Goal: Task Accomplishment & Management: Manage account settings

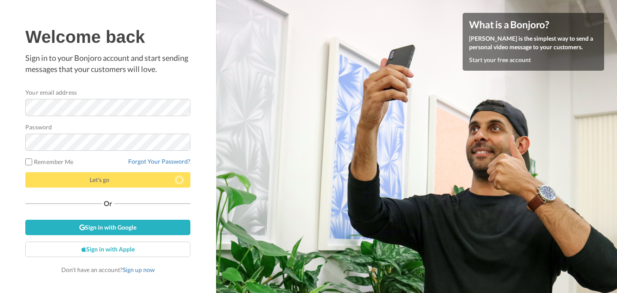
click at [54, 160] on label "Remember Me" at bounding box center [49, 161] width 48 height 9
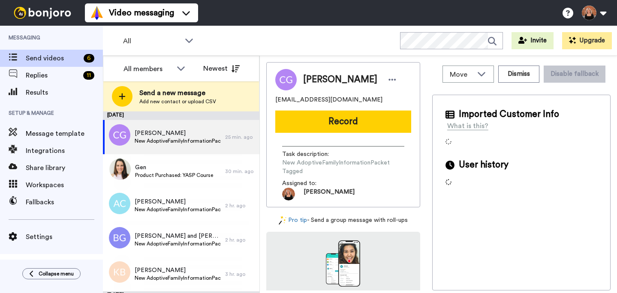
click at [49, 135] on span "Message template" at bounding box center [64, 134] width 77 height 10
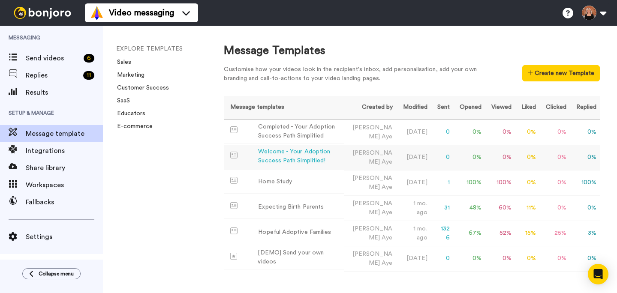
click at [291, 153] on div "Welcome - Your Adoption Success Path Simplified!" at bounding box center [299, 156] width 82 height 18
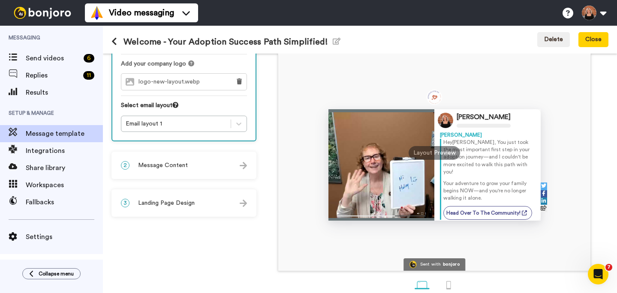
scroll to position [77, 0]
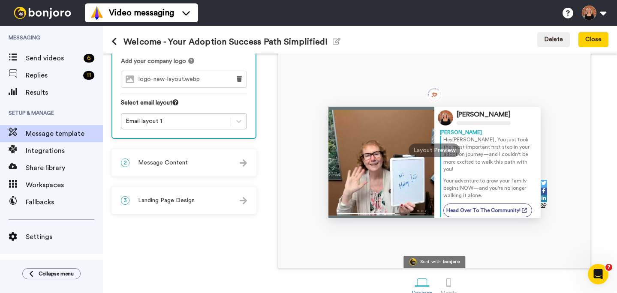
click at [183, 167] on div "2 Message Content" at bounding box center [183, 163] width 143 height 26
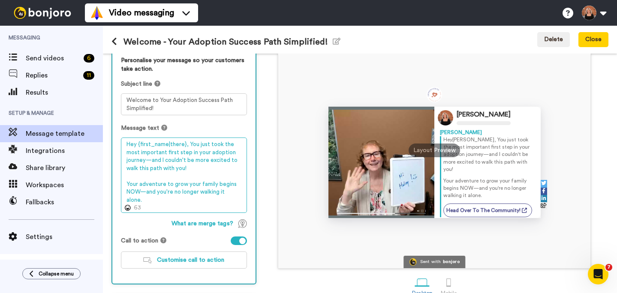
click at [186, 177] on textarea "Hey {first_name|there}, You just took the most important first step in your ado…" at bounding box center [184, 175] width 126 height 75
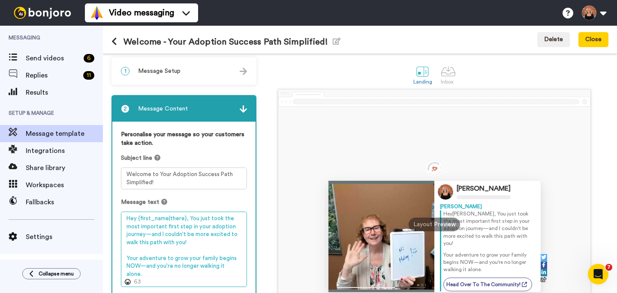
scroll to position [0, 0]
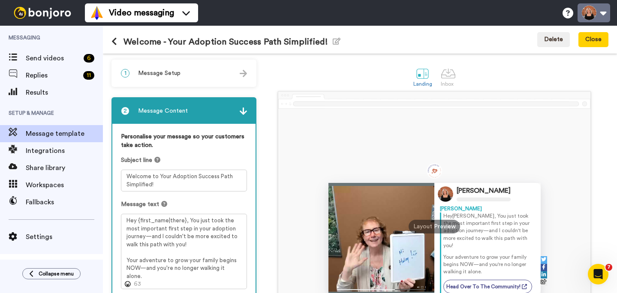
click at [605, 12] on button at bounding box center [593, 12] width 33 height 19
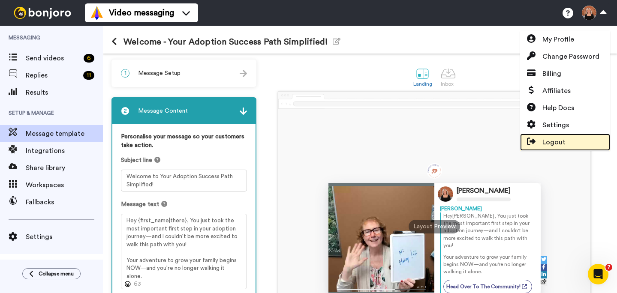
click at [545, 140] on span "Logout" at bounding box center [553, 142] width 23 height 10
